Goal: Register for event/course

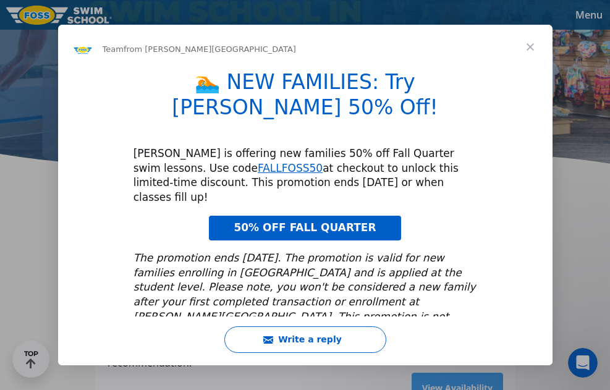
click at [533, 44] on span "Close" at bounding box center [530, 47] width 45 height 45
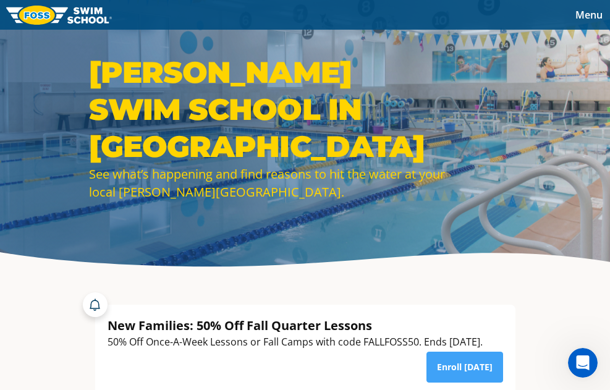
click at [594, 11] on span "Menu" at bounding box center [589, 15] width 27 height 14
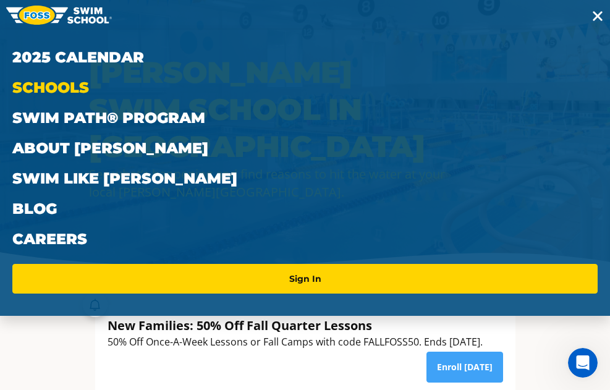
click at [53, 89] on link "Schools" at bounding box center [305, 87] width 586 height 30
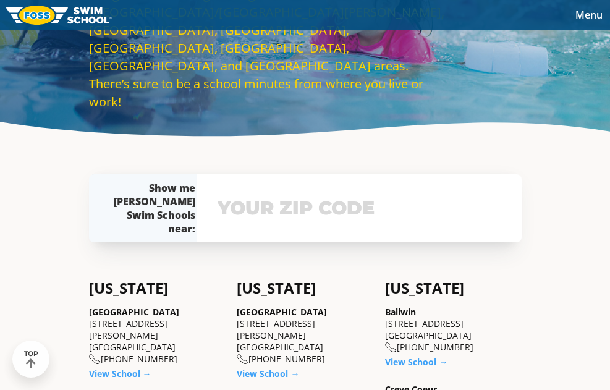
click at [278, 209] on input "text" at bounding box center [360, 209] width 290 height 36
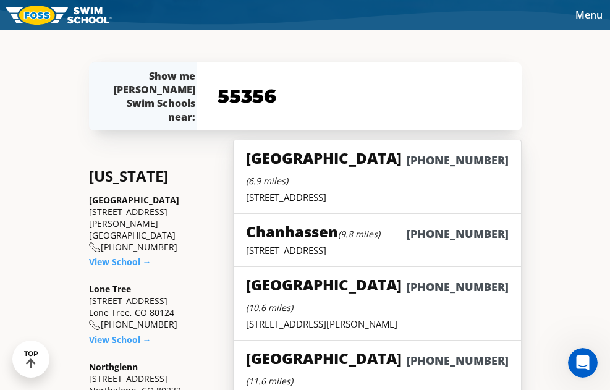
type input "55356"
click at [288, 175] on small "(6.9 miles)" at bounding box center [267, 181] width 42 height 12
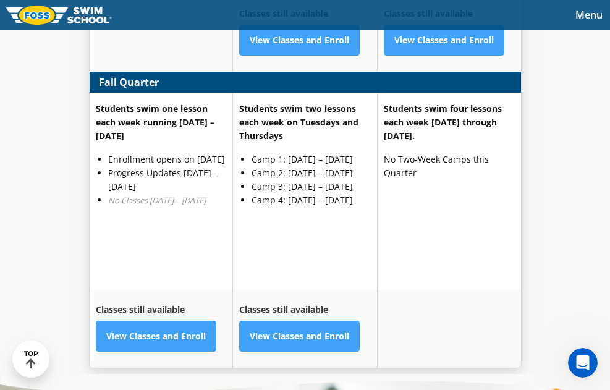
scroll to position [3316, 0]
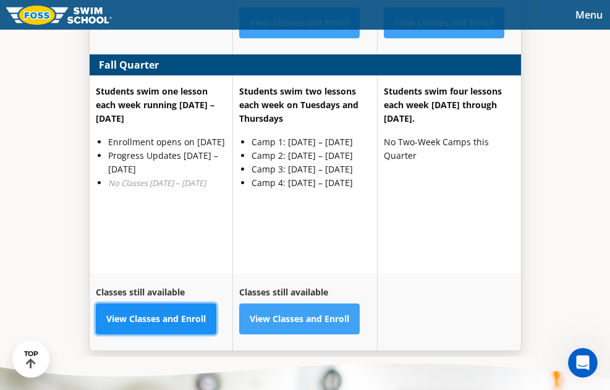
click at [168, 328] on link "View Classes and Enroll" at bounding box center [156, 319] width 121 height 31
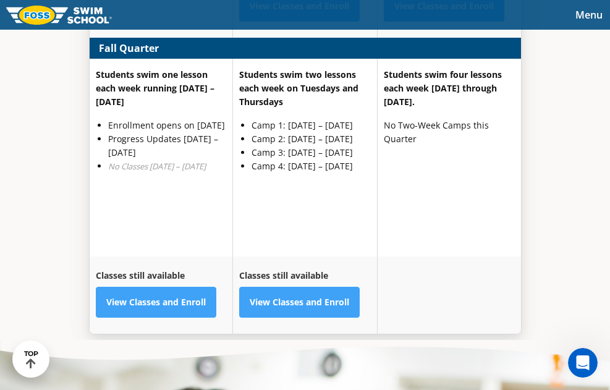
click at [584, 14] on span "Menu" at bounding box center [589, 15] width 27 height 14
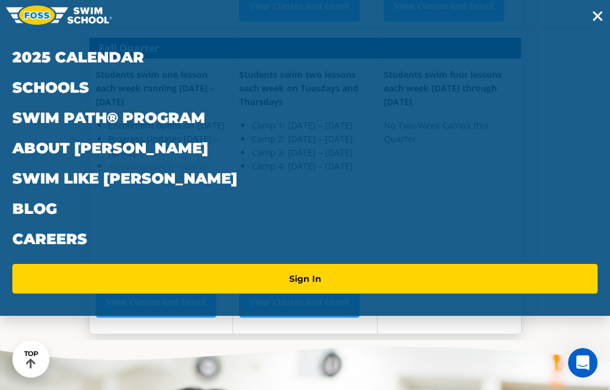
click at [584, 14] on div "Menu 2025 Calendar Schools Swim Path® Program About FOSS Swim Like Regan Blog C…" at bounding box center [305, 158] width 610 height 316
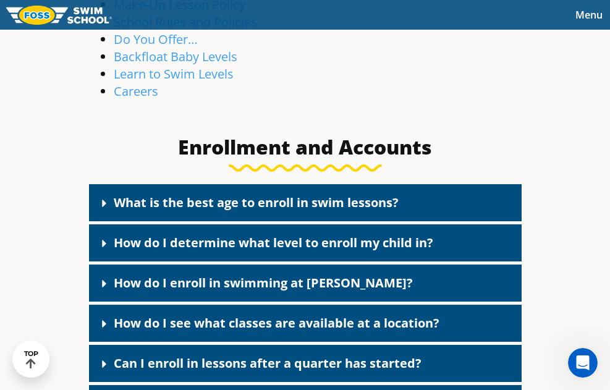
scroll to position [355, 0]
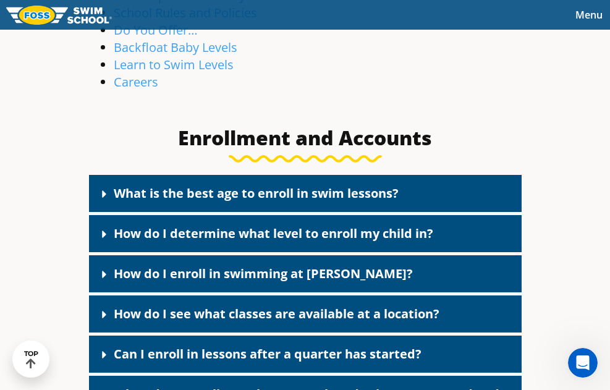
click at [236, 198] on link "What is the best age to enroll in swim lessons?" at bounding box center [256, 193] width 285 height 17
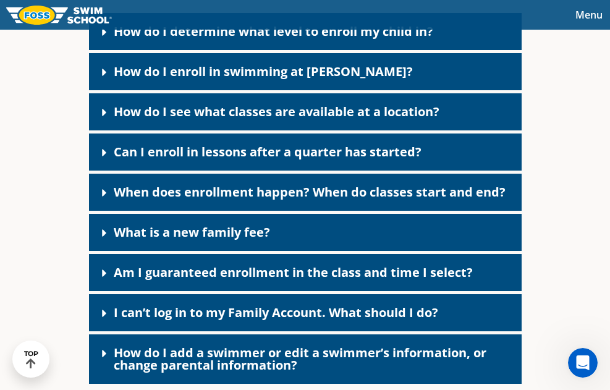
scroll to position [777, 0]
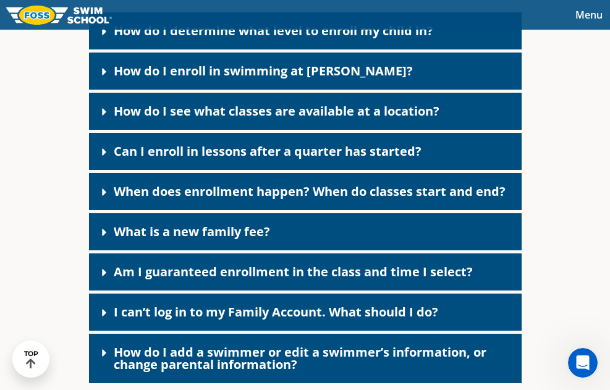
click at [240, 223] on link "What is a new family fee?" at bounding box center [192, 231] width 156 height 17
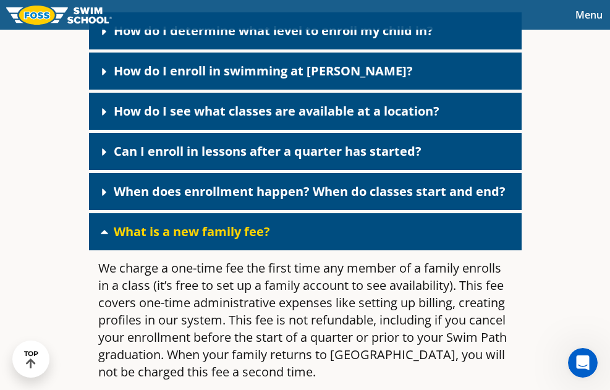
click at [240, 223] on link "What is a new family fee?" at bounding box center [192, 231] width 156 height 17
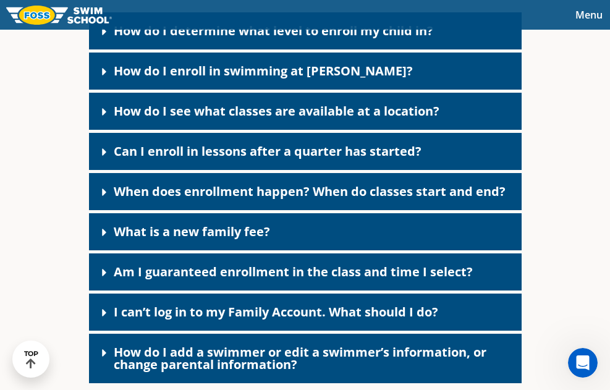
click at [260, 183] on link "When does enrollment happen? When do classes start and end?" at bounding box center [310, 191] width 392 height 17
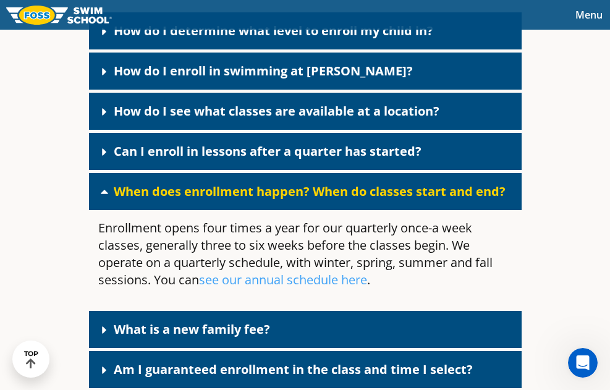
click at [270, 183] on link "When does enrollment happen? When do classes start and end?" at bounding box center [310, 191] width 392 height 17
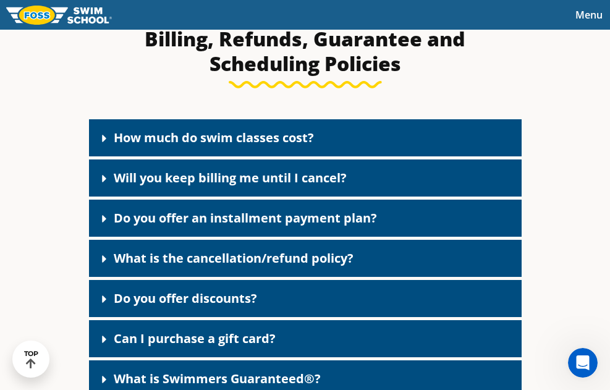
scroll to position [1197, 0]
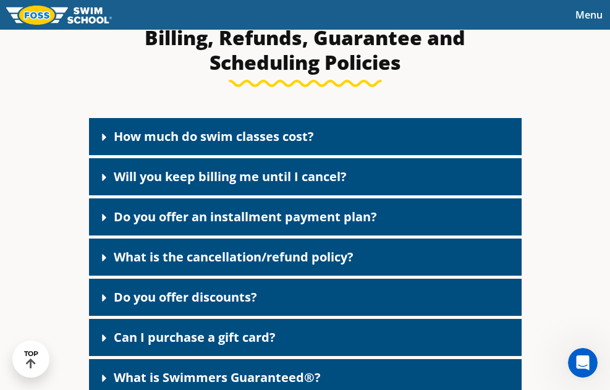
click at [280, 128] on link "How much do swim classes cost?" at bounding box center [214, 136] width 200 height 17
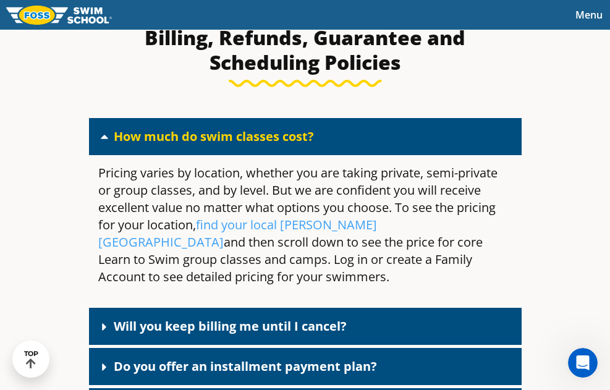
click at [280, 128] on link "How much do swim classes cost?" at bounding box center [214, 136] width 200 height 17
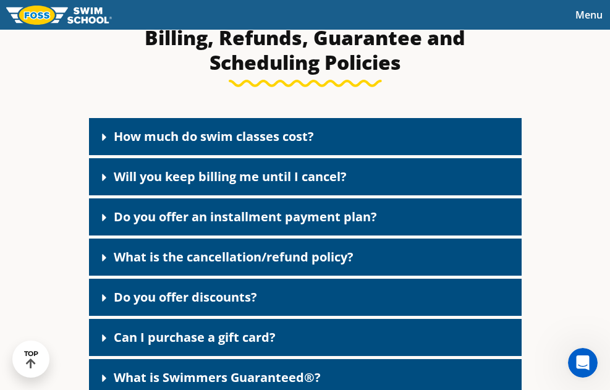
click at [586, 14] on span "Menu" at bounding box center [589, 15] width 27 height 14
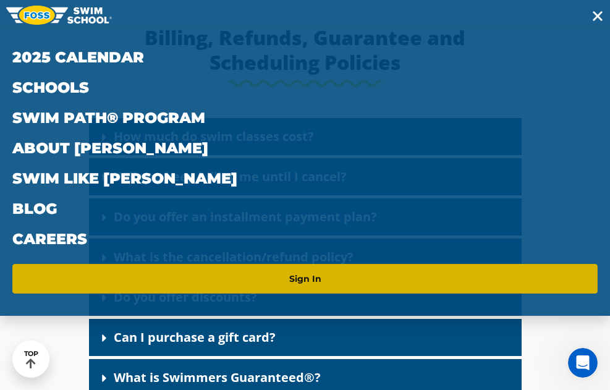
click at [296, 282] on link "Sign In" at bounding box center [305, 279] width 576 height 20
